Goal: Go to known website: Go to known website

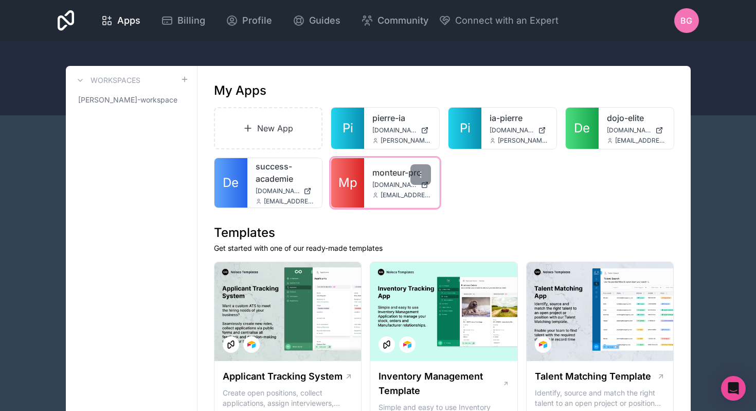
click at [337, 187] on link "Mp" at bounding box center [347, 182] width 33 height 49
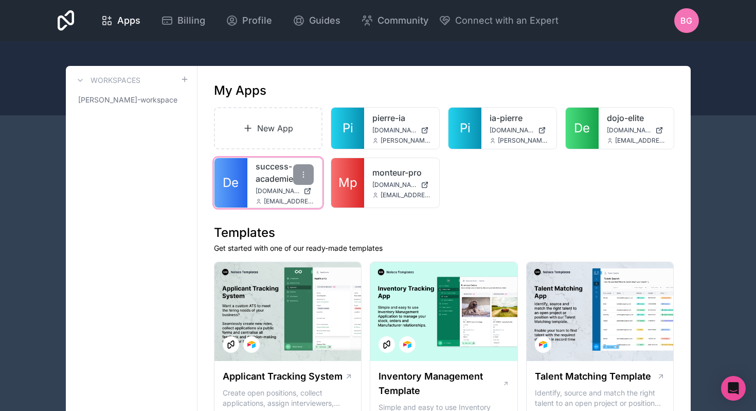
click at [272, 192] on span "[DOMAIN_NAME]" at bounding box center [278, 191] width 44 height 8
